Goal: Task Accomplishment & Management: Use online tool/utility

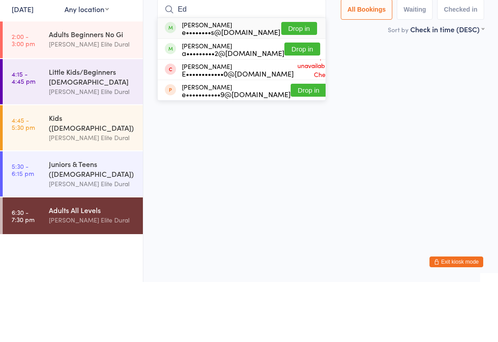
type input "Ed"
click at [286, 82] on button "Drop in" at bounding box center [299, 88] width 36 height 13
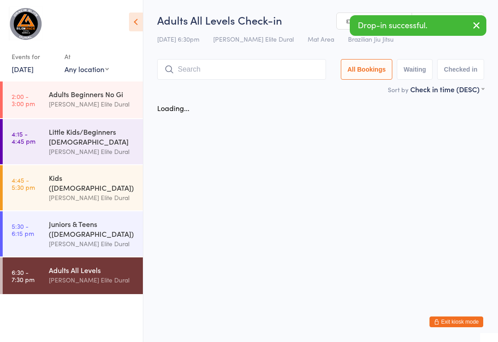
click at [253, 70] on input "search" at bounding box center [241, 69] width 169 height 21
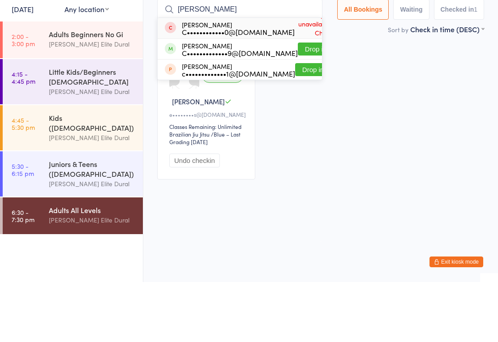
type input "[PERSON_NAME]"
click at [306, 103] on button "Drop in" at bounding box center [316, 109] width 36 height 13
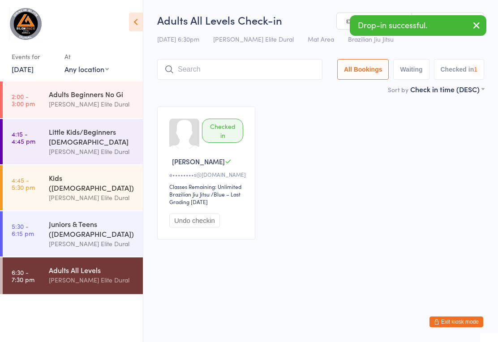
click at [264, 68] on input "search" at bounding box center [239, 69] width 165 height 21
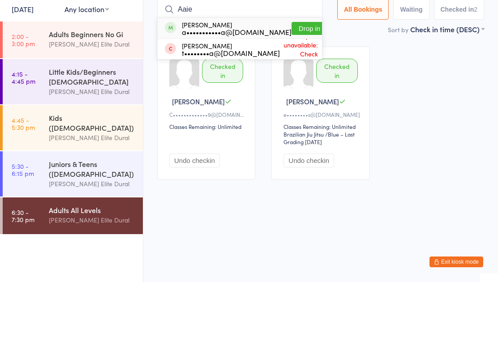
type input "Aaie"
click at [291, 82] on button "Drop in" at bounding box center [309, 88] width 36 height 13
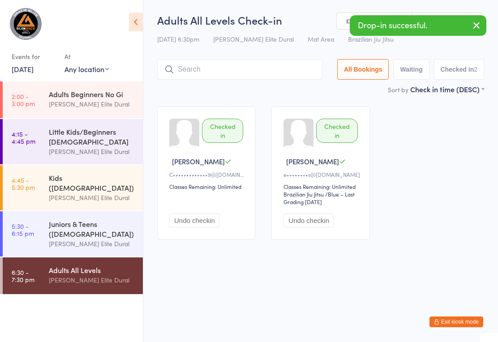
click at [251, 71] on input "search" at bounding box center [239, 69] width 165 height 21
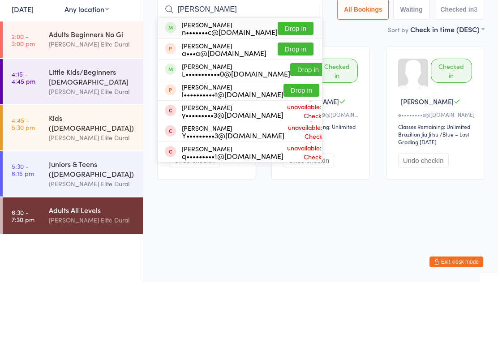
type input "[PERSON_NAME]"
click at [293, 82] on button "Drop in" at bounding box center [296, 88] width 36 height 13
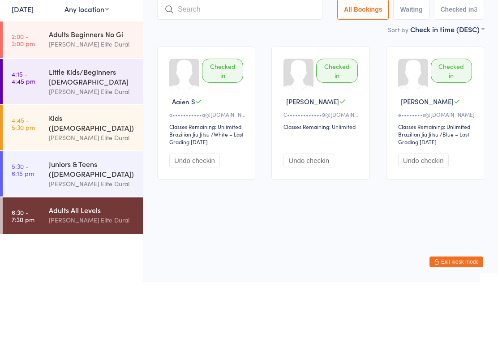
click at [284, 59] on input "search" at bounding box center [239, 69] width 165 height 21
click at [293, 59] on input "search" at bounding box center [239, 69] width 165 height 21
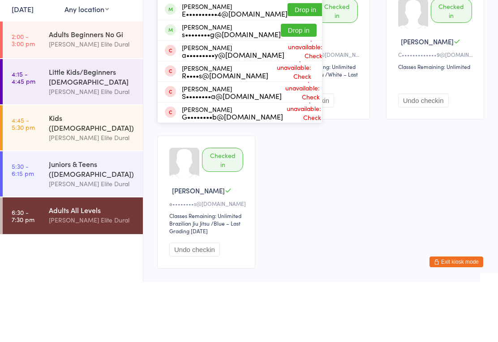
type input "[PERSON_NAME]"
click at [287, 66] on button "Drop in" at bounding box center [305, 69] width 36 height 13
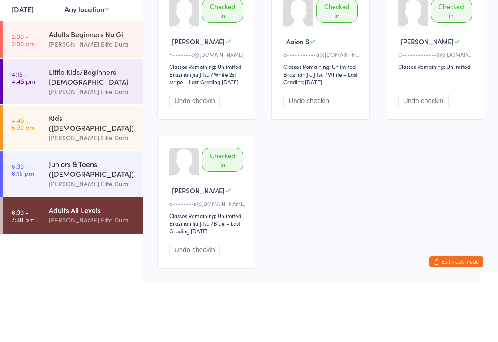
scroll to position [60, 0]
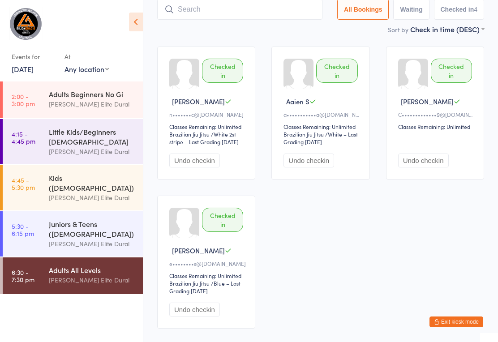
click at [273, 12] on input "search" at bounding box center [239, 9] width 165 height 21
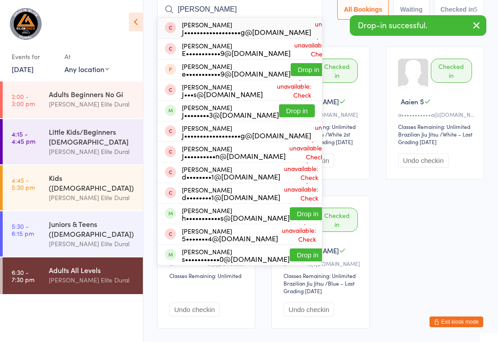
type input "[PERSON_NAME]"
click at [286, 116] on button "Drop in" at bounding box center [297, 110] width 36 height 13
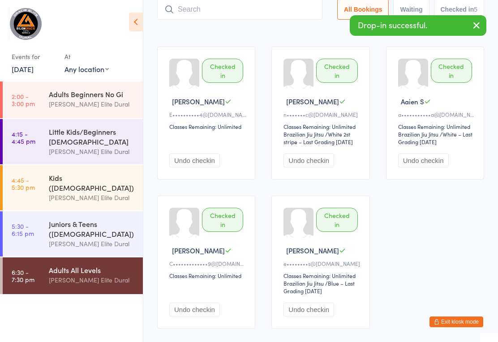
click at [276, 20] on input "search" at bounding box center [239, 9] width 165 height 21
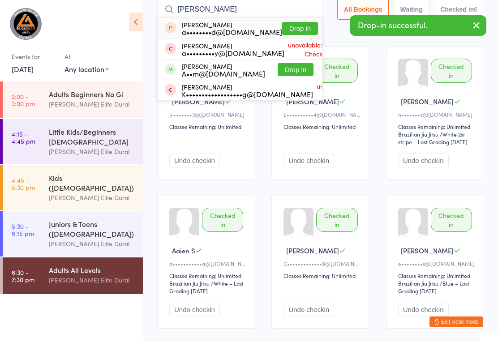
type input "[PERSON_NAME]"
click at [299, 72] on button "Drop in" at bounding box center [296, 69] width 36 height 13
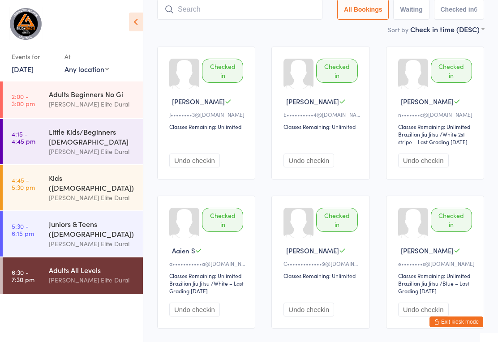
click at [288, 10] on input "search" at bounding box center [239, 9] width 165 height 21
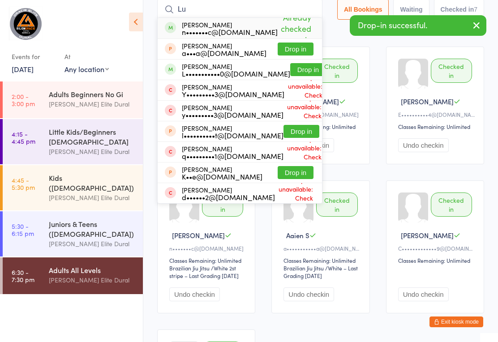
type input "L"
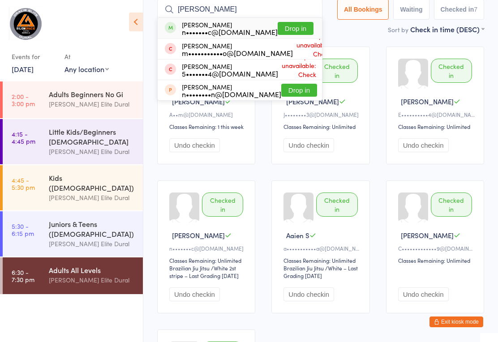
type input "[PERSON_NAME]"
click at [282, 27] on button "Drop in" at bounding box center [296, 28] width 36 height 13
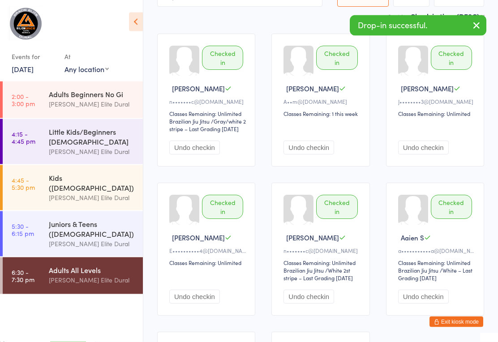
scroll to position [73, 0]
